Goal: Information Seeking & Learning: Learn about a topic

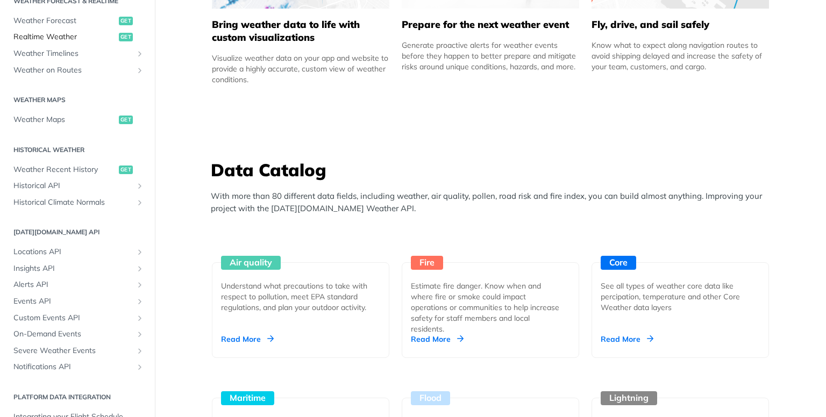
scroll to position [245, 0]
click at [125, 250] on link "Locations API" at bounding box center [77, 252] width 139 height 16
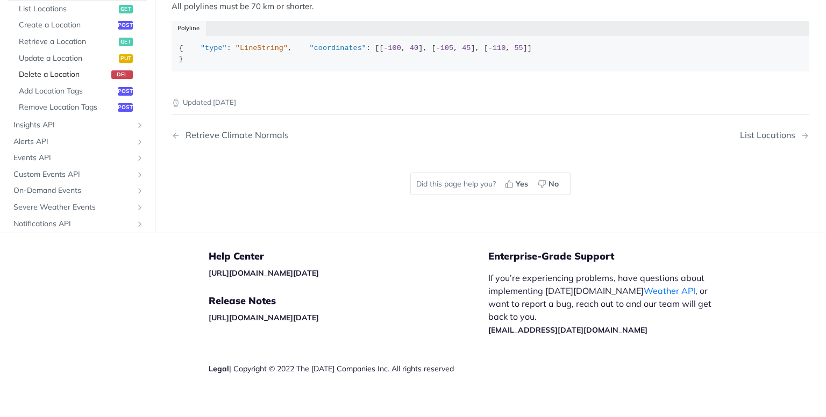
scroll to position [320, 0]
click at [83, 133] on link "Insights API" at bounding box center [77, 125] width 139 height 16
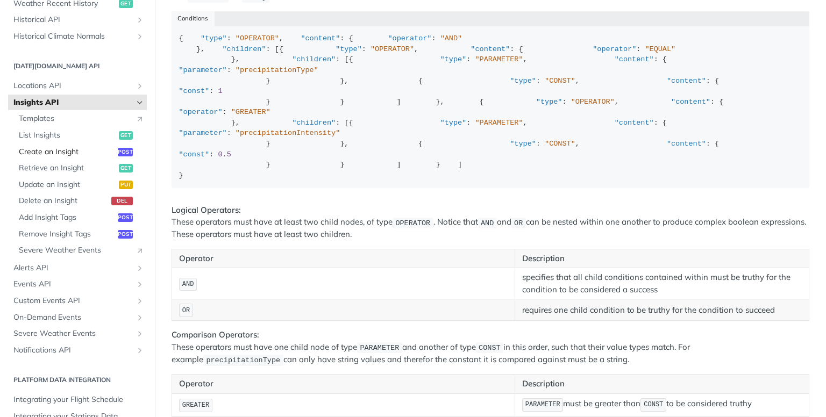
scroll to position [417, 0]
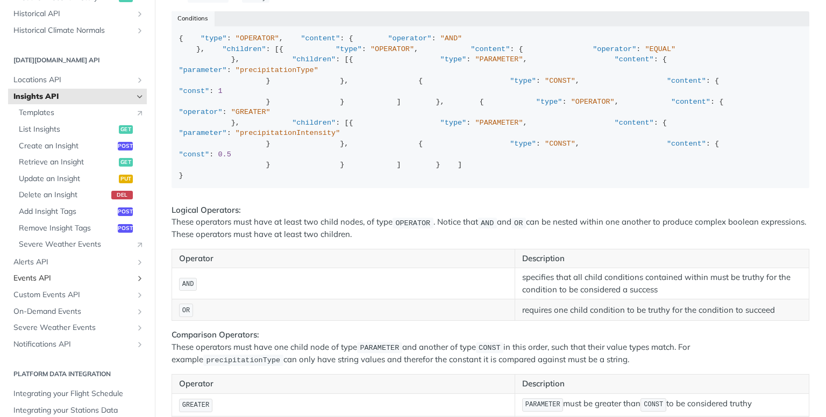
click at [81, 275] on span "Events API" at bounding box center [72, 278] width 119 height 11
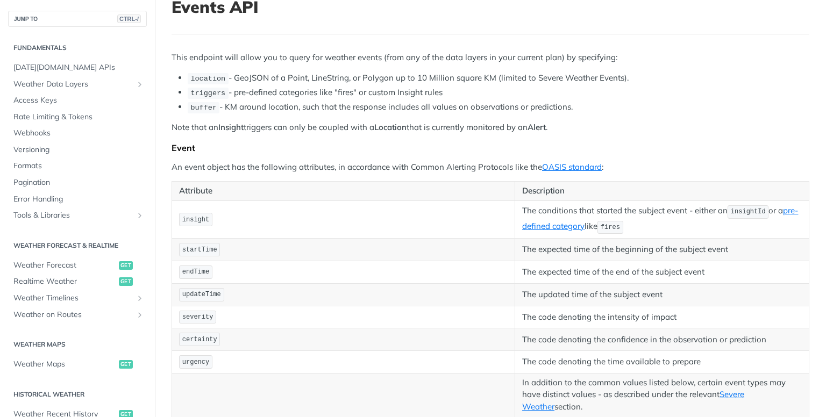
scroll to position [75, 0]
click at [54, 69] on span "[DATE][DOMAIN_NAME] APIs" at bounding box center [78, 67] width 131 height 11
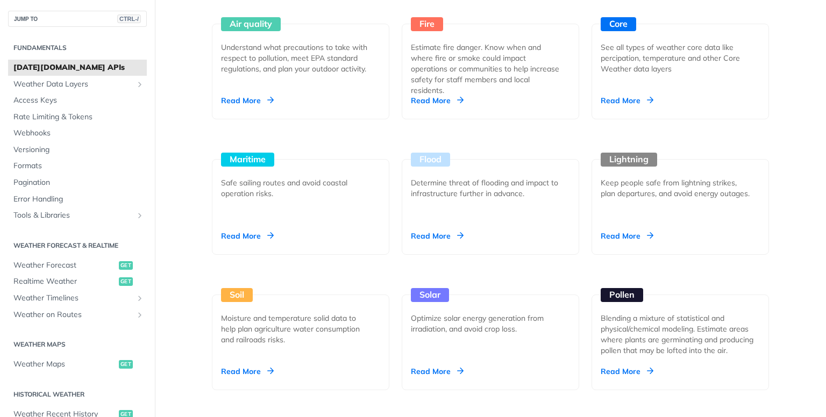
scroll to position [1049, 0]
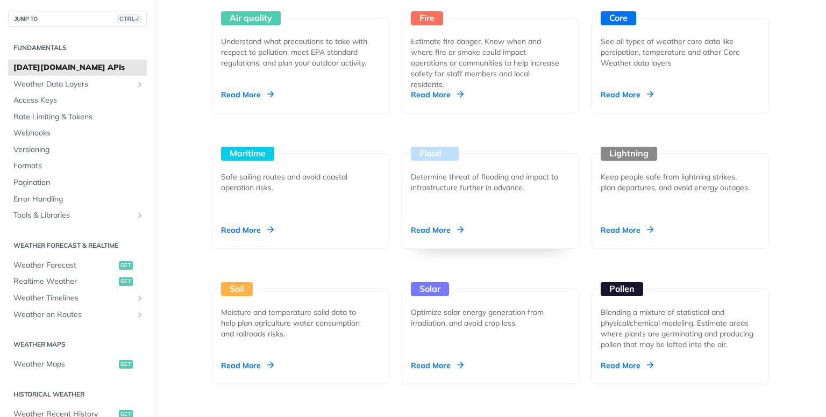
click at [435, 225] on div "Read More" at bounding box center [437, 230] width 53 height 11
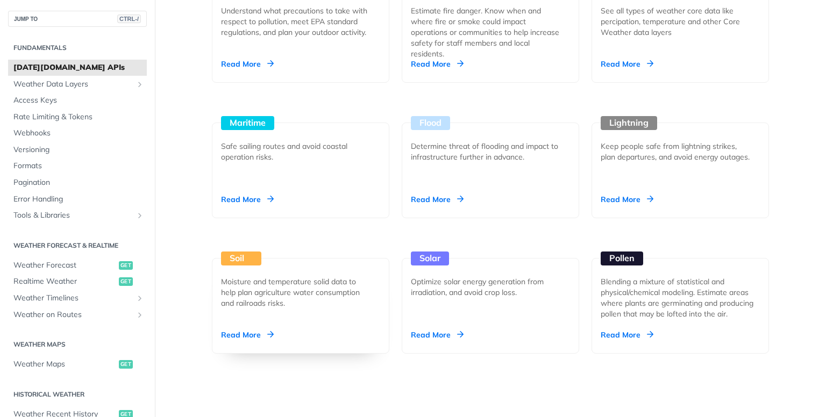
click at [274, 342] on div "Soil Moisture and temperature solid data to help plan agriculture water consump…" at bounding box center [300, 306] width 177 height 96
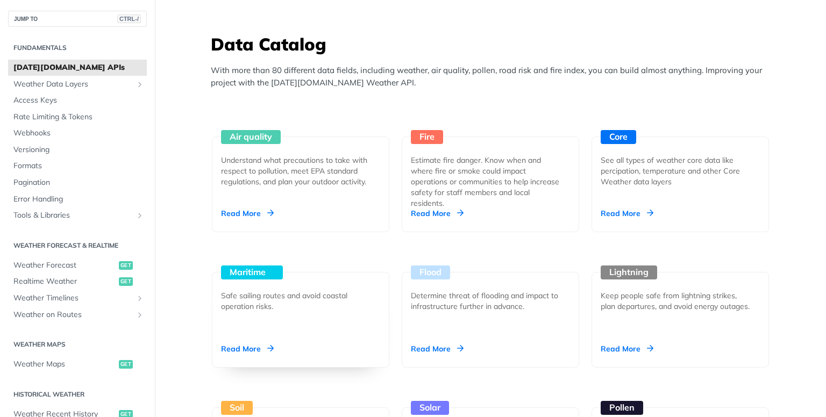
scroll to position [927, 0]
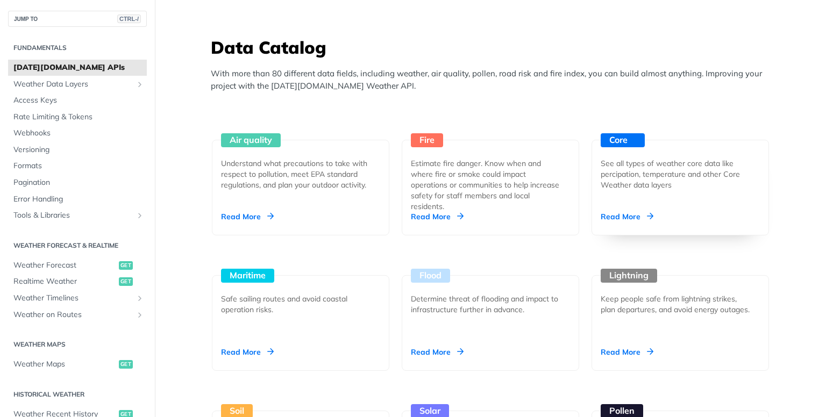
click at [612, 209] on div "Core See all types of weather core data like percipation, temperature and other…" at bounding box center [679, 188] width 177 height 96
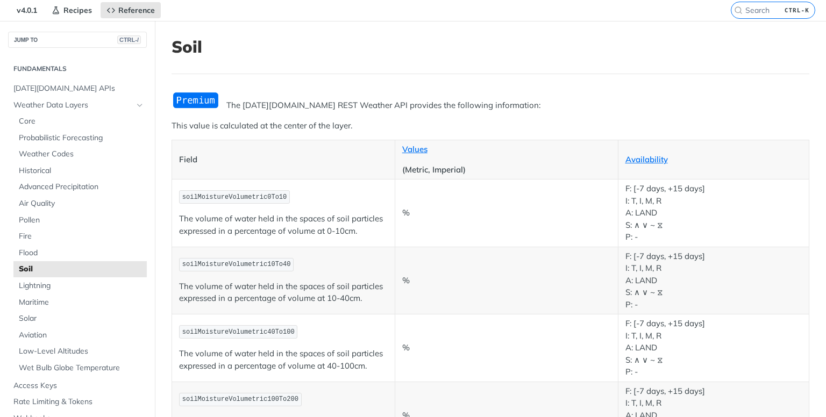
scroll to position [37, 0]
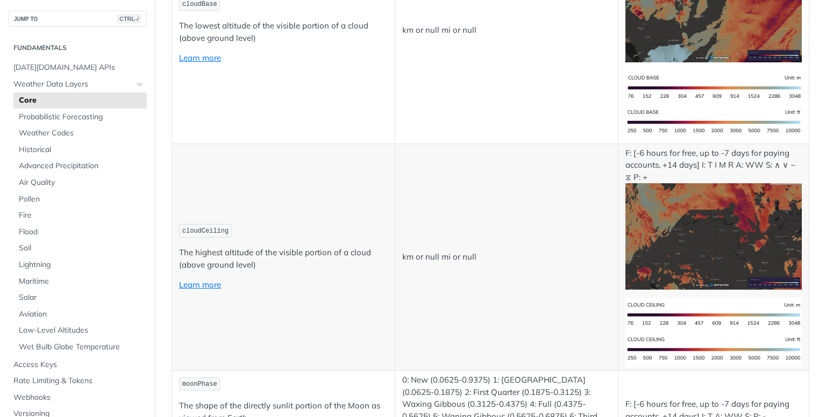
scroll to position [4313, 0]
